Goal: Find contact information

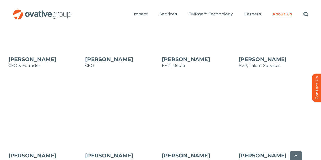
scroll to position [559, 0]
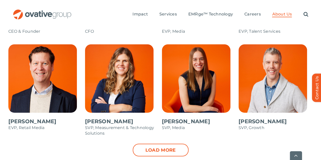
click at [267, 81] on span at bounding box center [276, 89] width 74 height 91
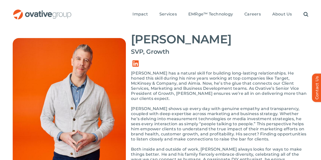
scroll to position [76, 0]
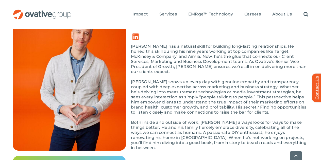
click at [315, 87] on link "Contact Us" at bounding box center [319, 87] width 15 height 28
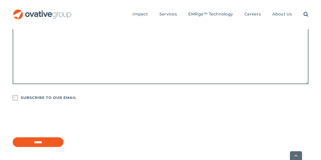
scroll to position [381, 0]
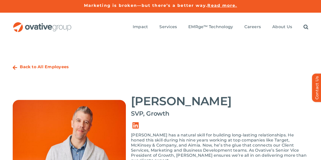
click at [60, 65] on strong "Back to All Employees" at bounding box center [44, 67] width 49 height 5
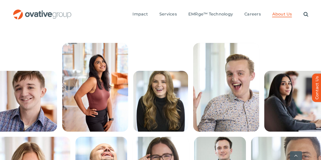
scroll to position [178, 0]
